Goal: Navigation & Orientation: Understand site structure

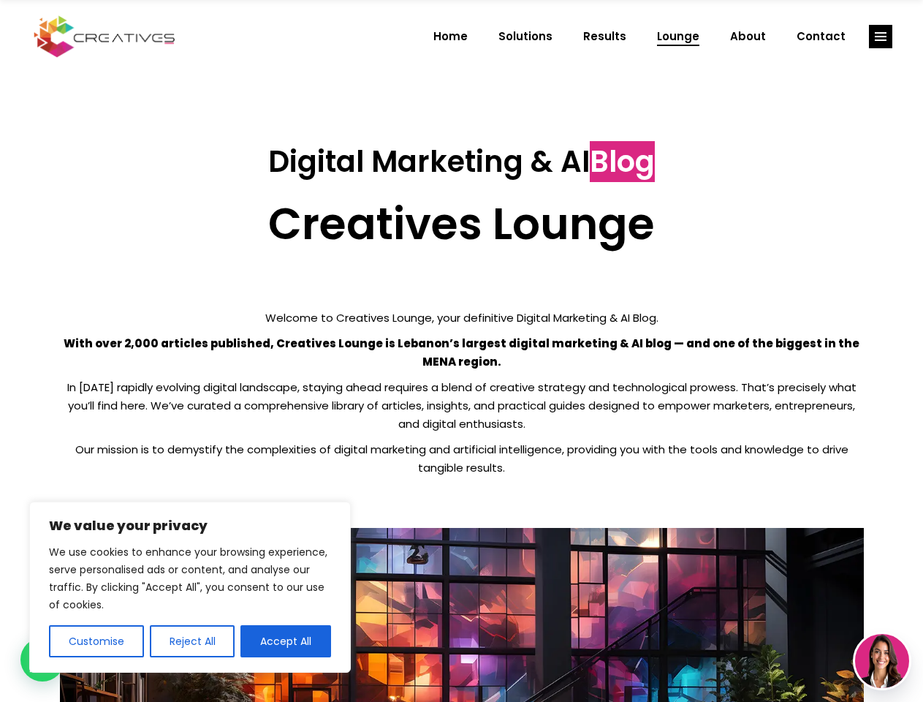
click at [461, 351] on p "With over 2,000 articles published, Creatives Lounge is Lebanon’s largest digit…" at bounding box center [462, 352] width 804 height 37
click at [96, 641] on button "Customise" at bounding box center [96, 641] width 95 height 32
click at [0, 0] on div at bounding box center [0, 0] width 0 height 0
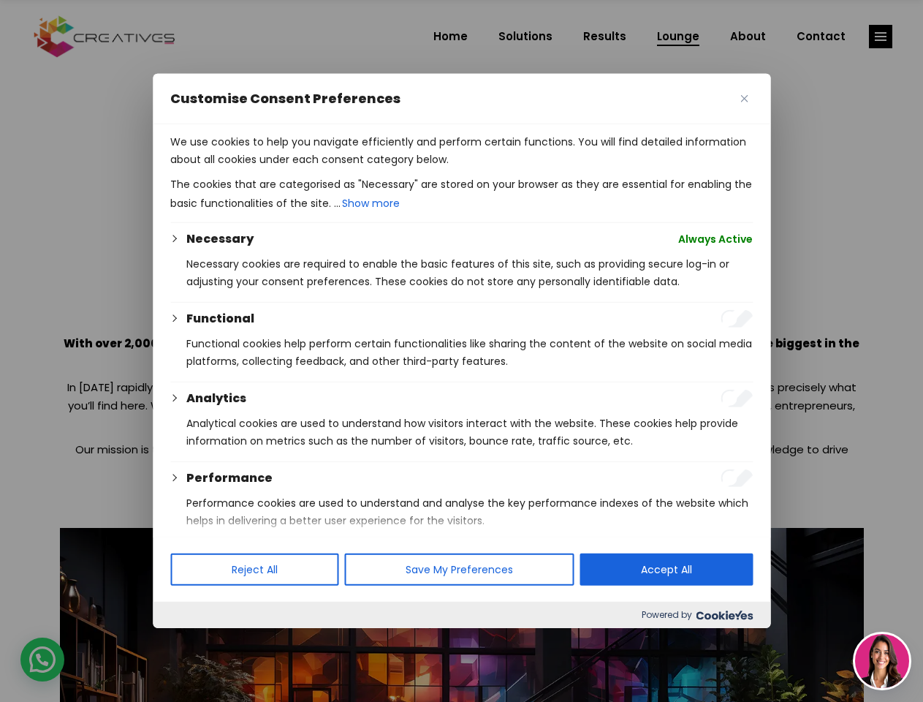
click at [286, 641] on div at bounding box center [461, 351] width 923 height 702
click at [881, 37] on div at bounding box center [461, 351] width 923 height 702
click at [882, 661] on img at bounding box center [882, 661] width 54 height 54
